Goal: Complete application form

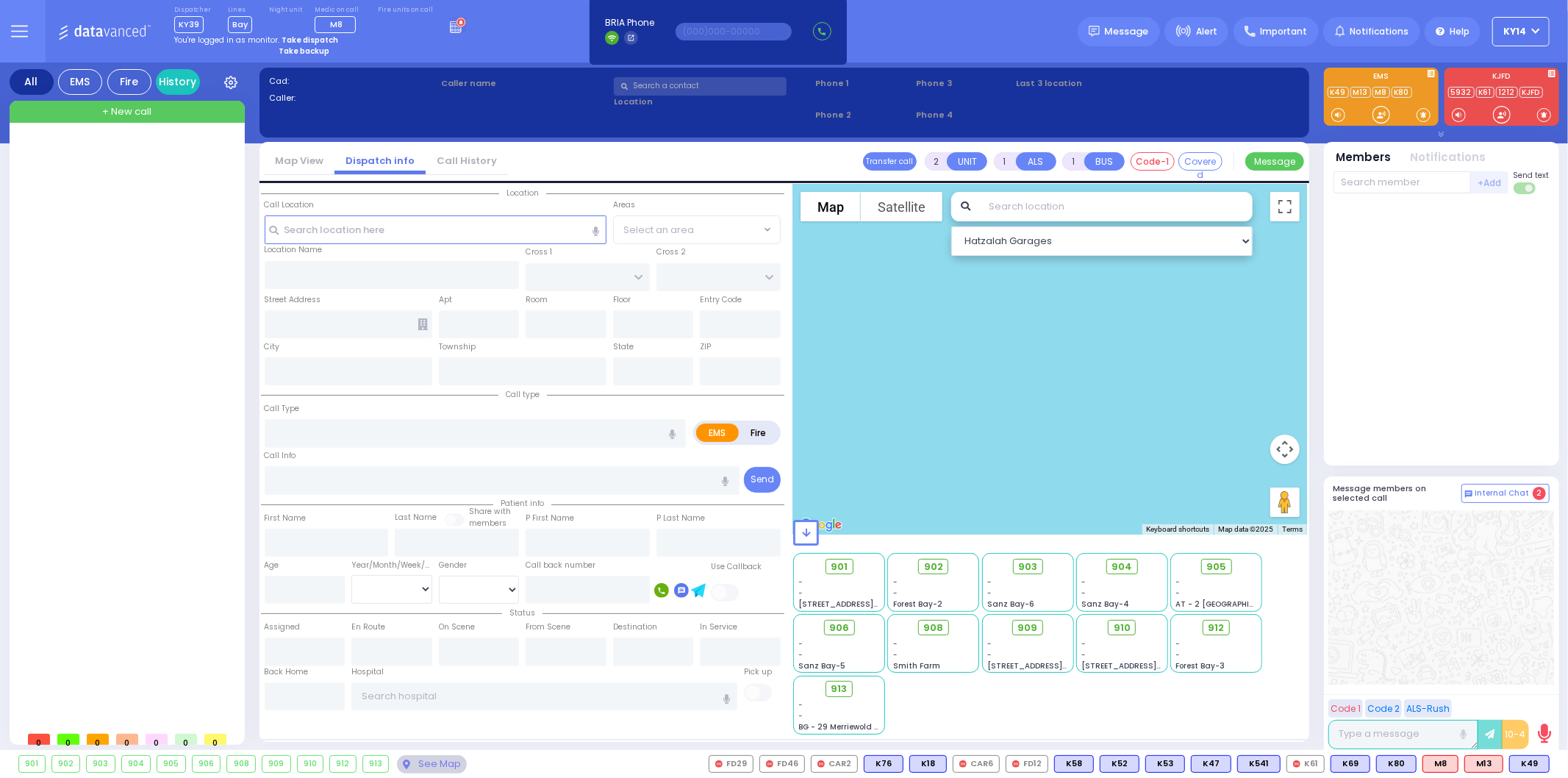
type input "6"
select select
type input "[PERSON_NAME] Response - Unconscious/Fainting C"
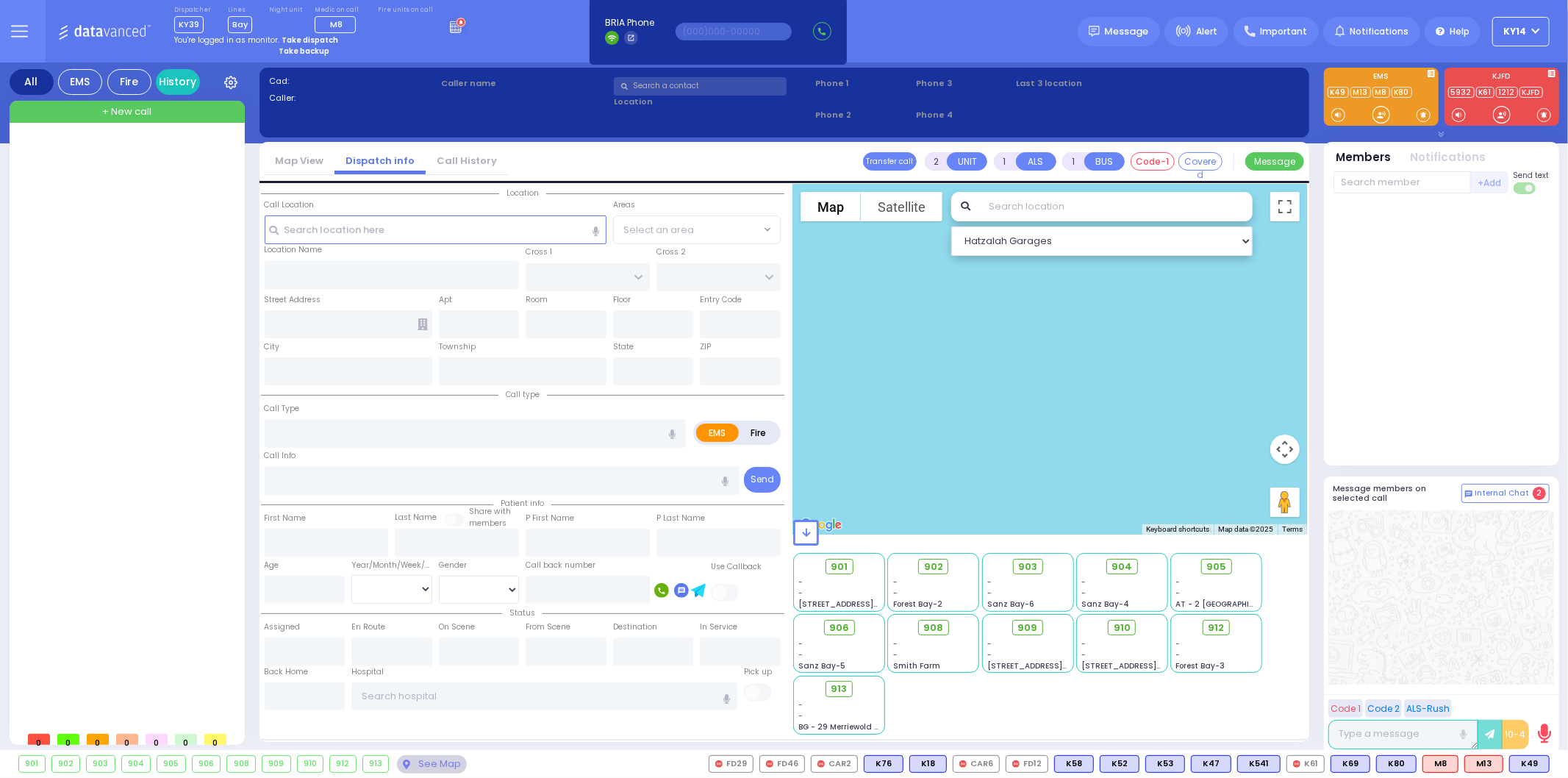
radio input "true"
type input "Nature: : [PERSON_NAME] Response - Unconscious/Fainting C Address: : [STREET_AD…"
select select
radio input "true"
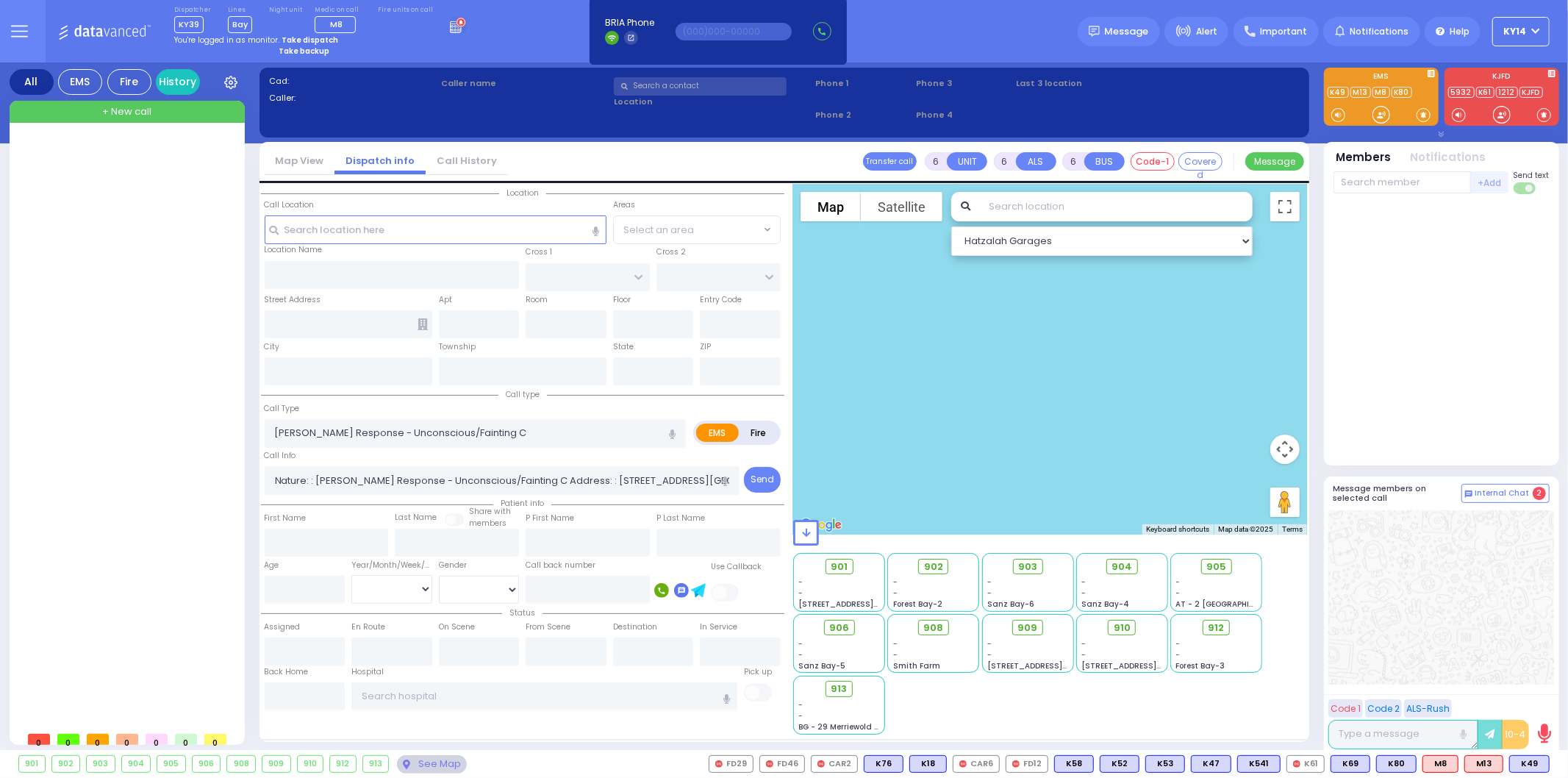
select select
type input "[STREET_ADDRESS]"
type input "Monroe"
type input "[US_STATE]"
type input "10950"
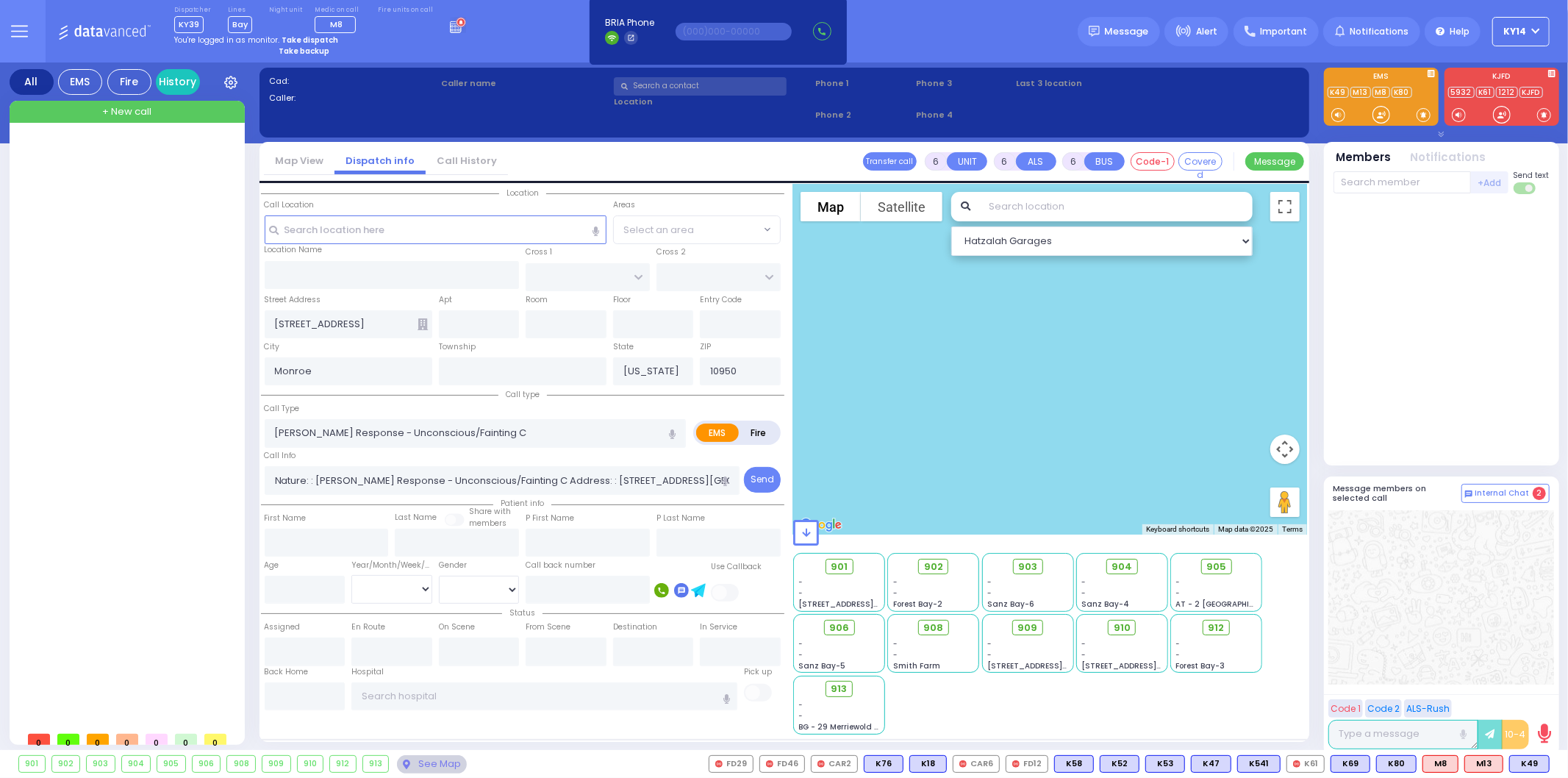
select select "Hatzalah Garages"
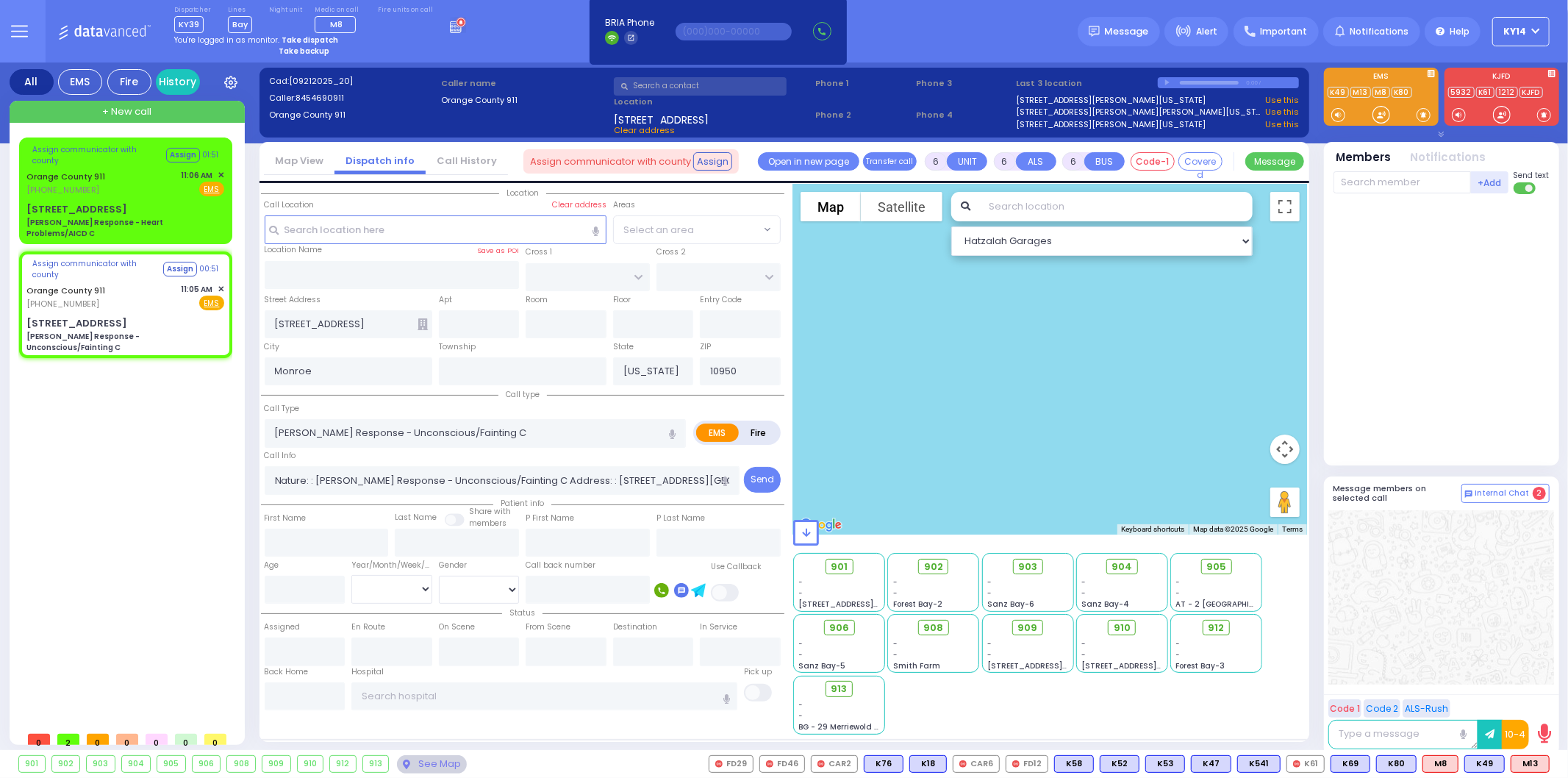
select select
radio input "true"
select select
type input "11:09"
select select "Hatzalah Garages"
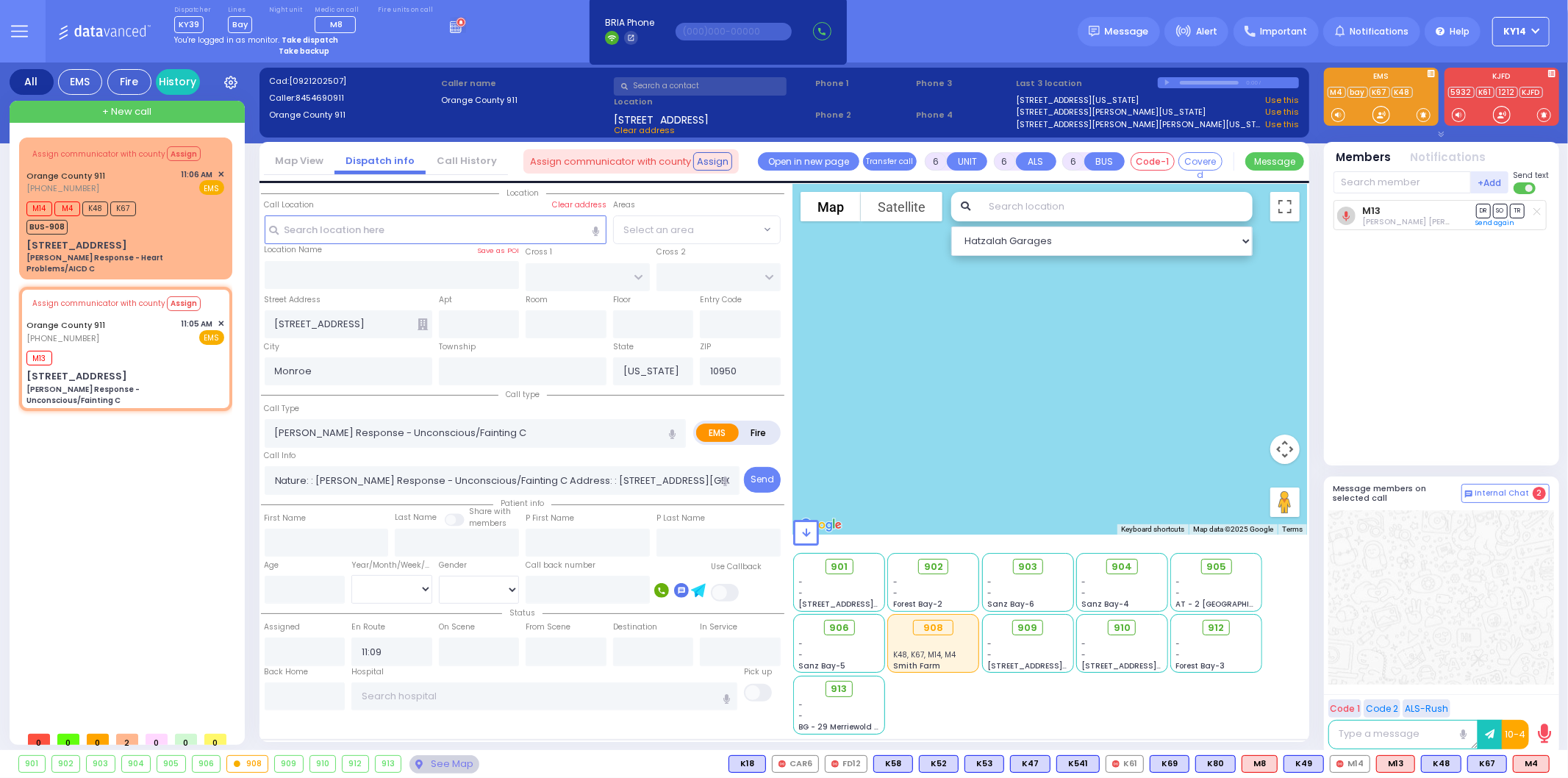
select select
radio input "true"
select select
radio input "true"
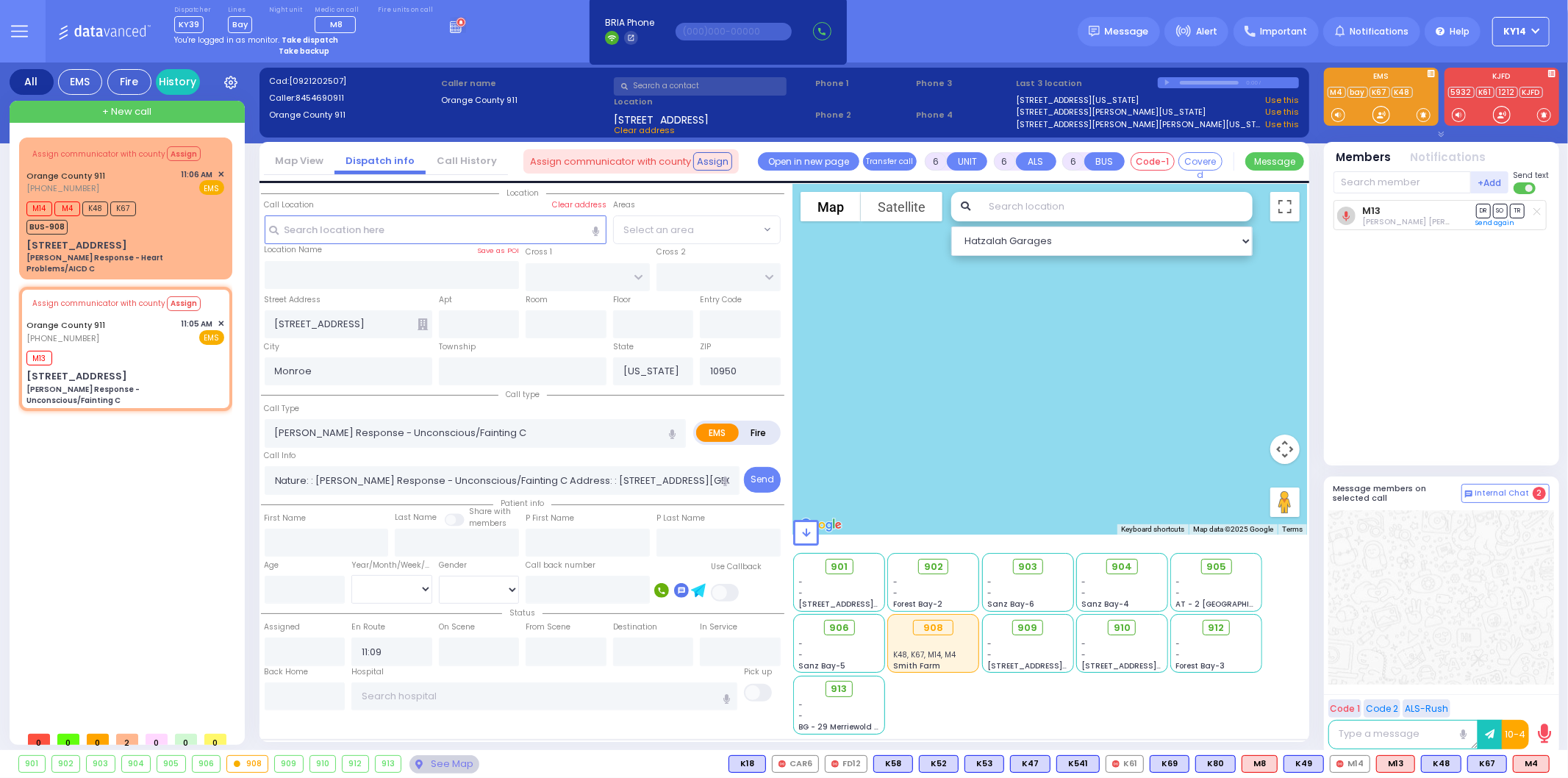
select select
radio input "true"
select select
select select "Hatzalah Garages"
